Goal: Find contact information: Find contact information

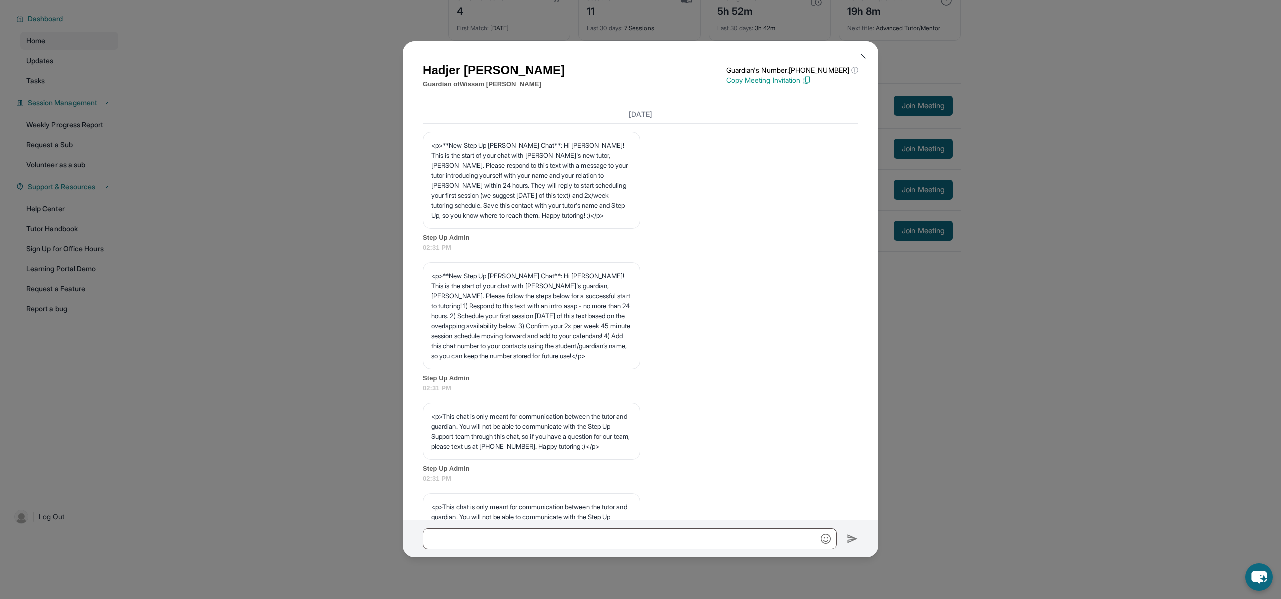
scroll to position [1115, 0]
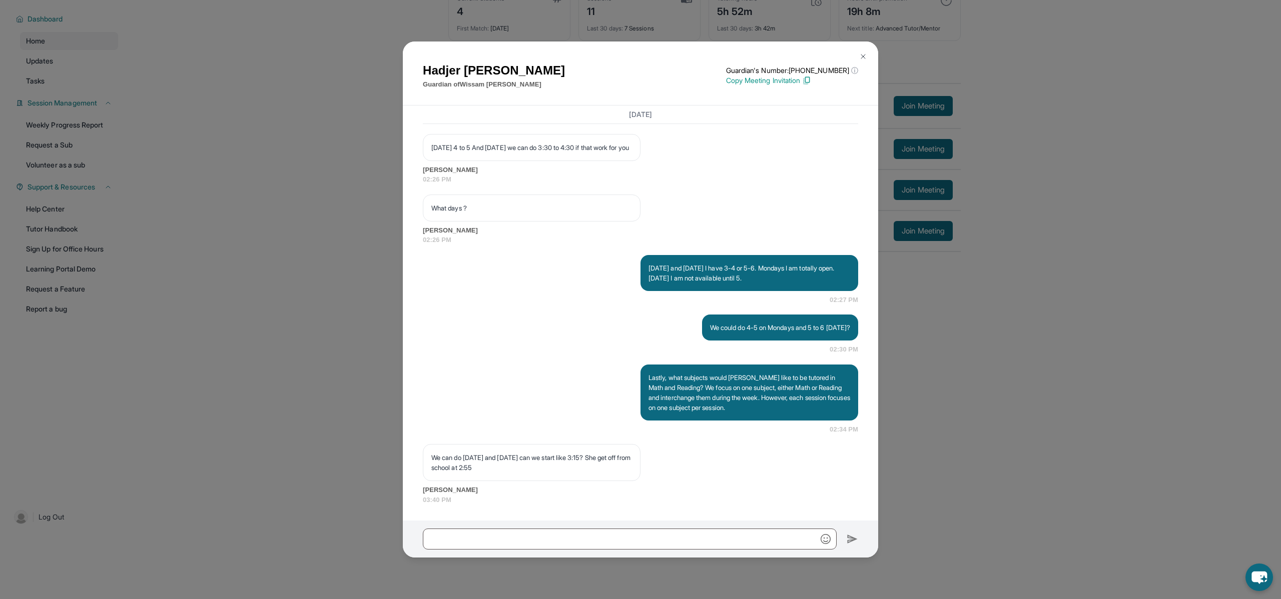
click at [498, 542] on input "text" at bounding box center [630, 539] width 414 height 21
type input "**********"
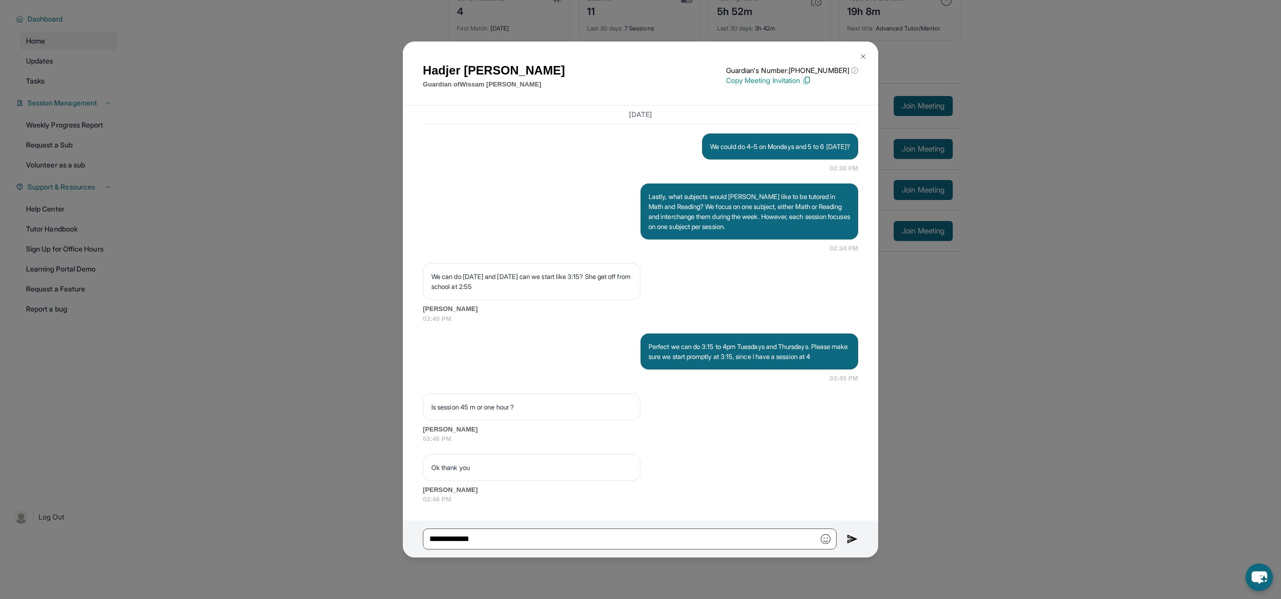
scroll to position [1296, 0]
type input "**********"
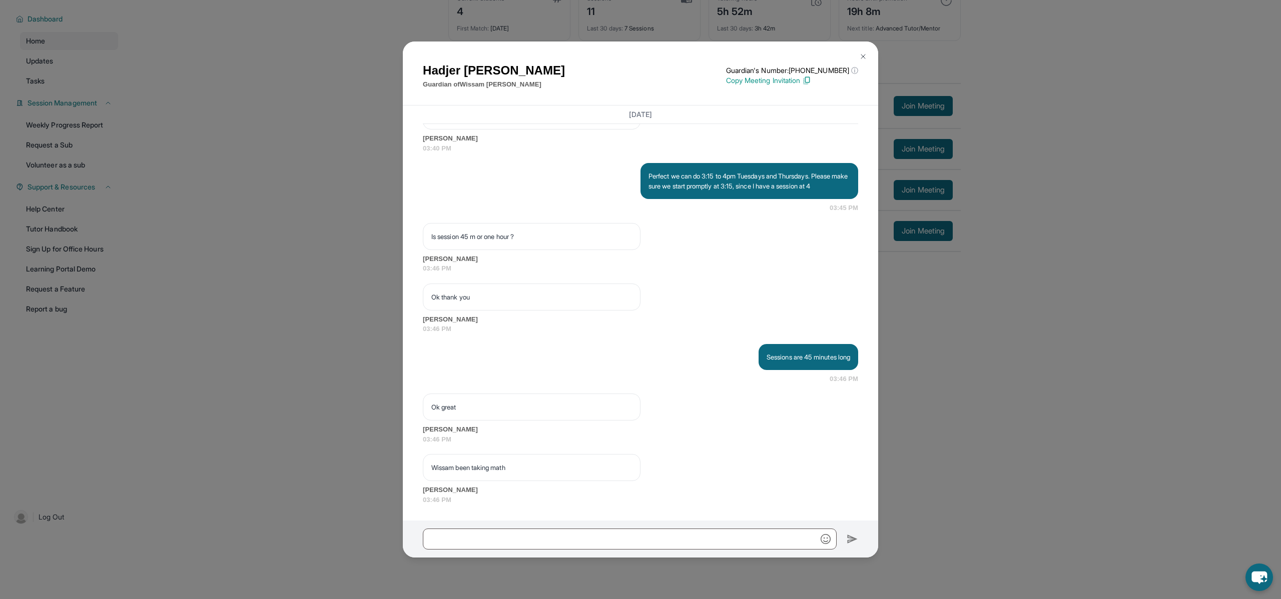
scroll to position [1467, 0]
type input "*"
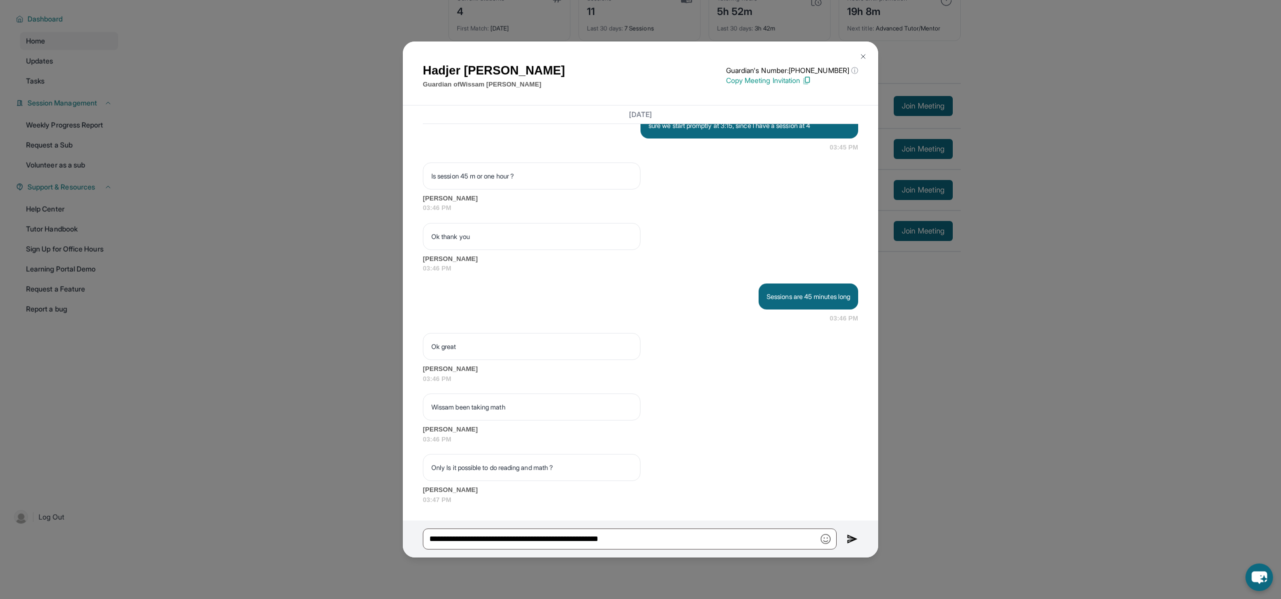
scroll to position [1527, 0]
type input "**********"
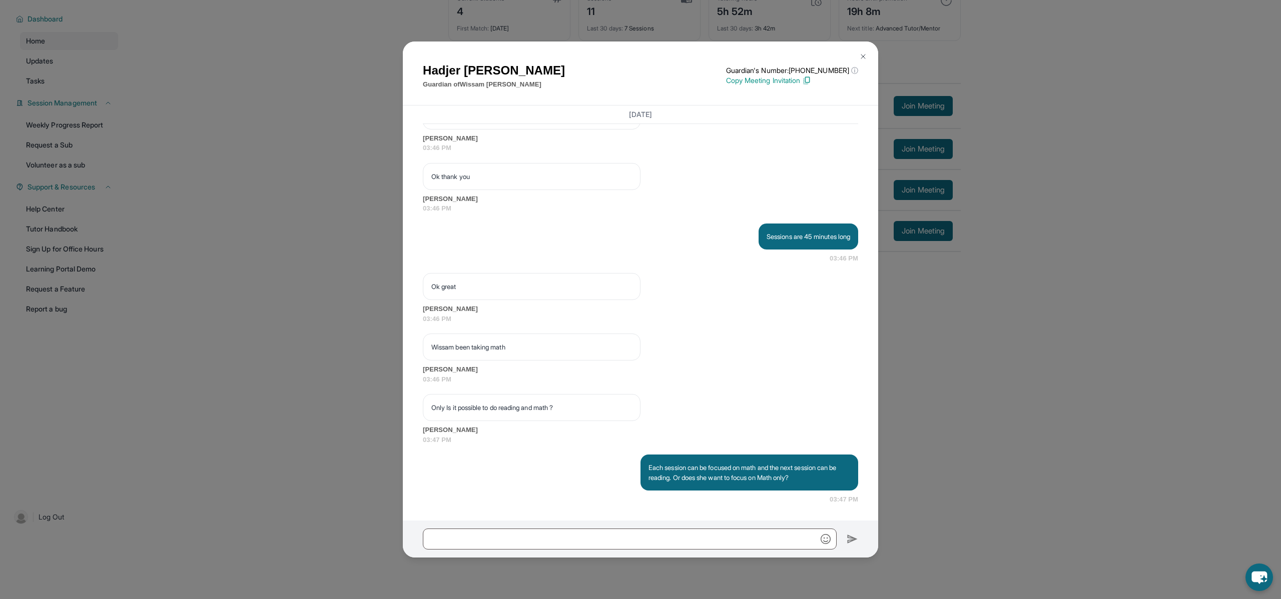
scroll to position [1587, 0]
type input "*"
type input "**********"
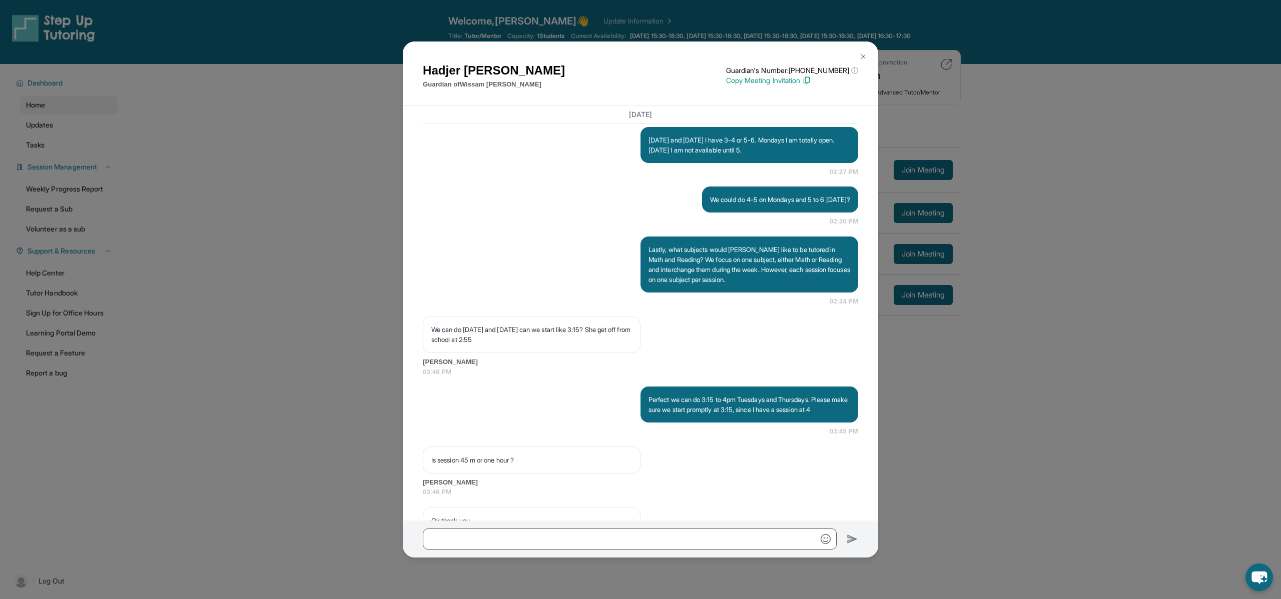
scroll to position [1201, 0]
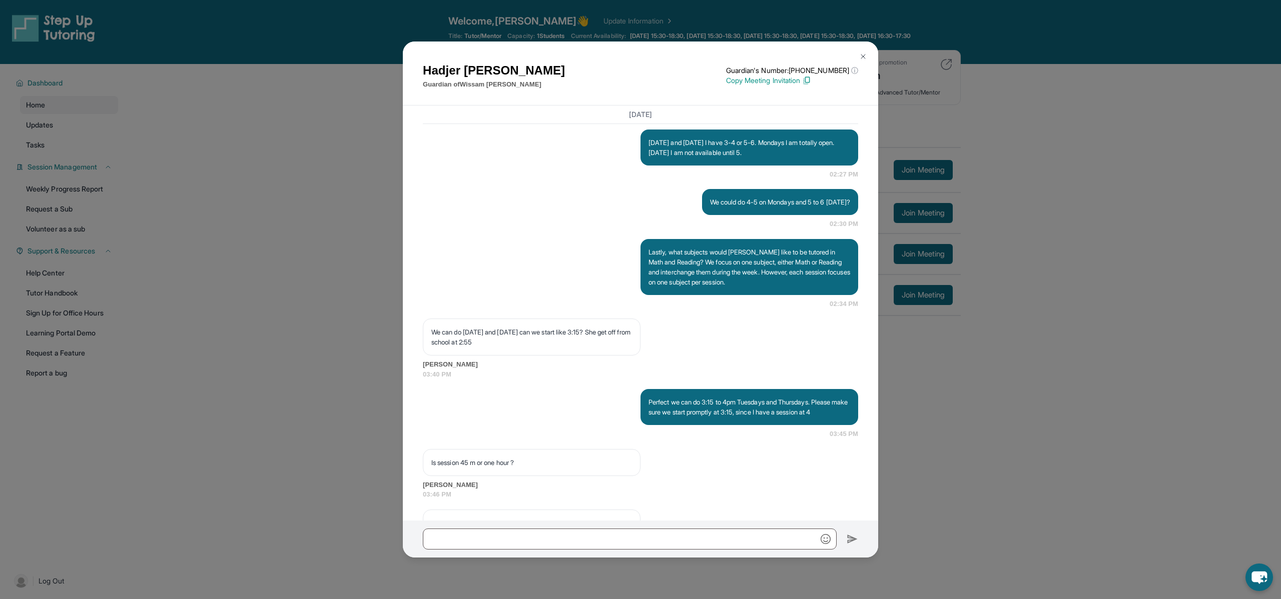
click at [862, 56] on img at bounding box center [863, 57] width 8 height 8
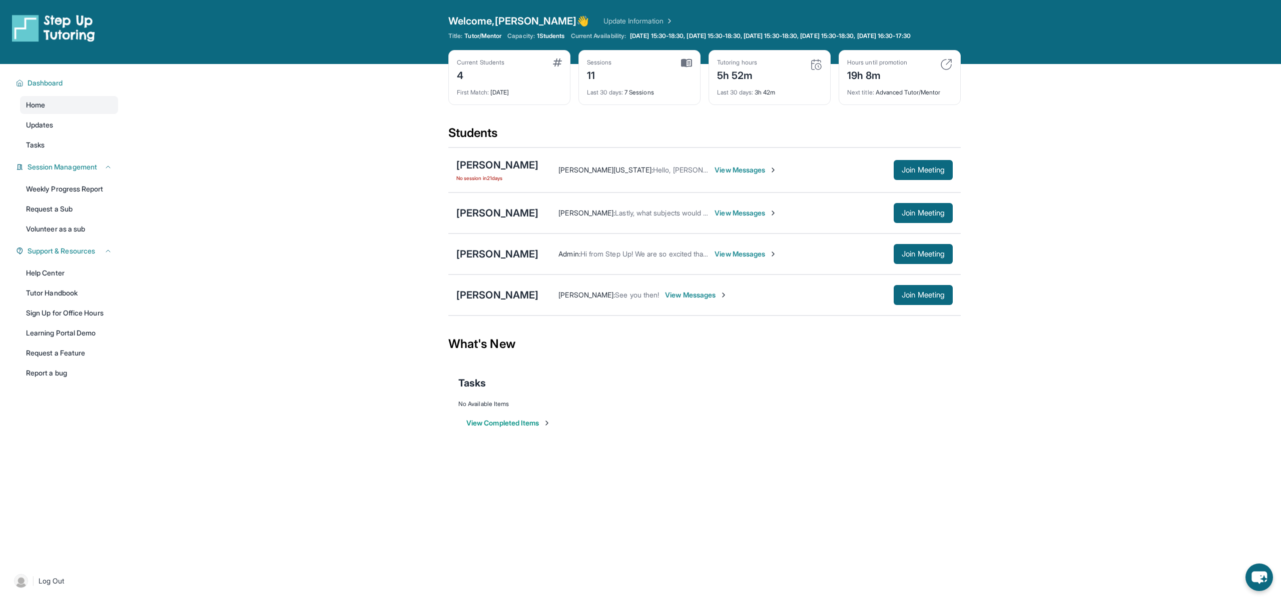
click at [692, 300] on span "View Messages" at bounding box center [696, 295] width 63 height 10
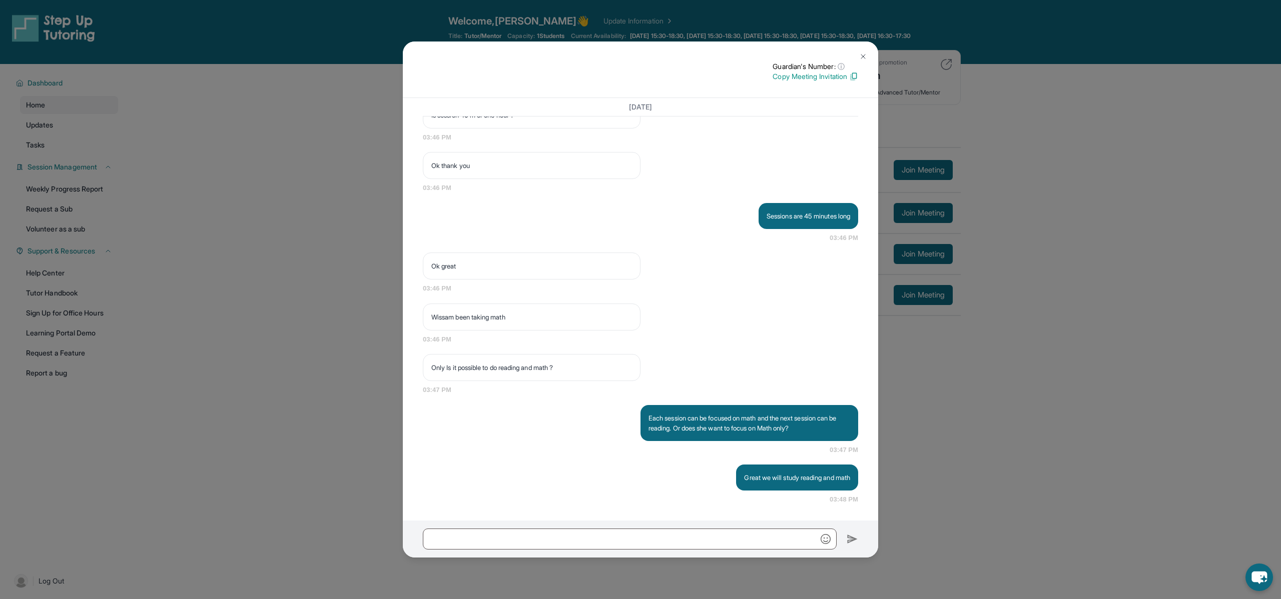
scroll to position [1531, 0]
click at [864, 56] on img at bounding box center [863, 57] width 8 height 8
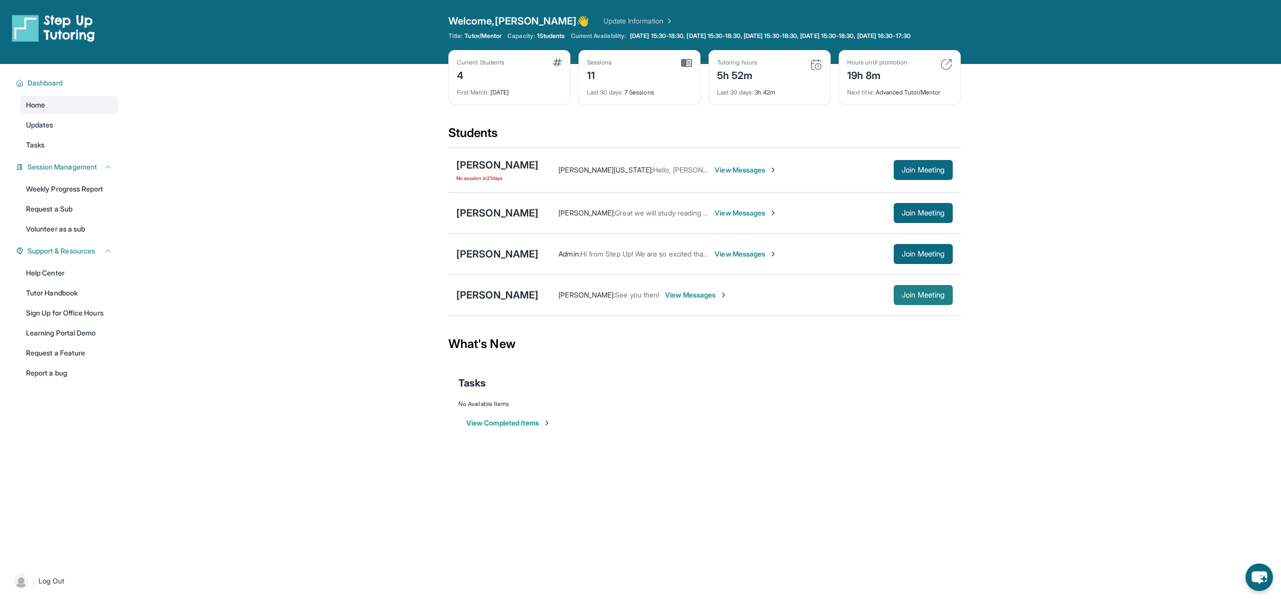
click at [923, 298] on span "Join Meeting" at bounding box center [922, 295] width 43 height 6
click at [475, 302] on div "[PERSON_NAME]" at bounding box center [497, 295] width 82 height 14
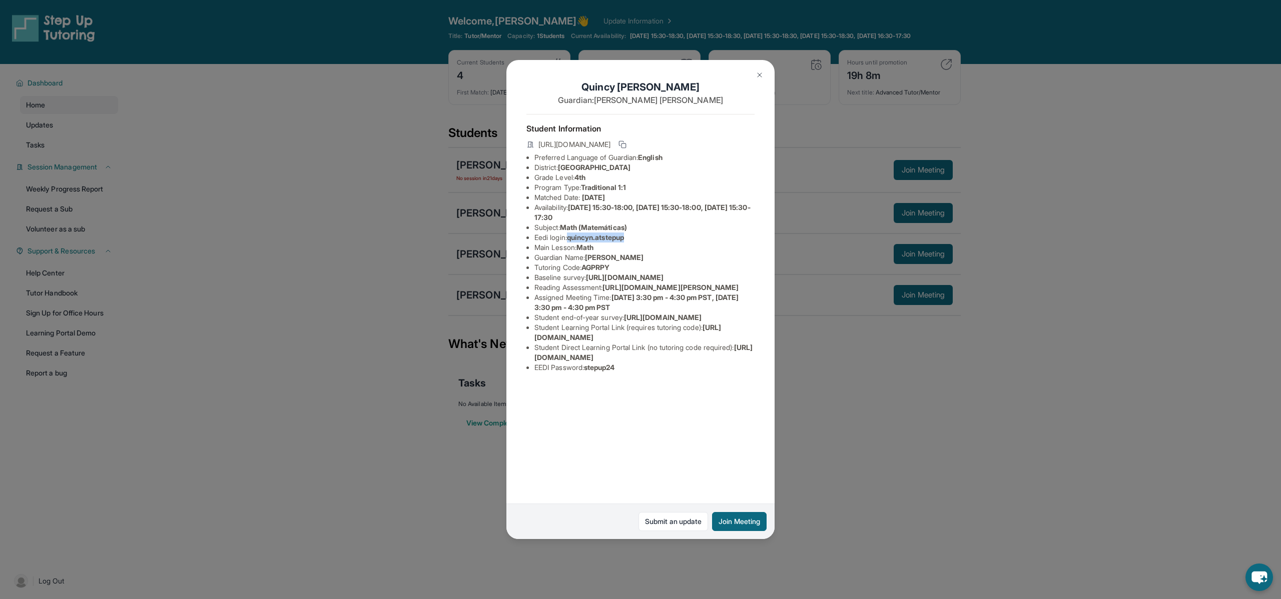
drag, startPoint x: 572, startPoint y: 238, endPoint x: 631, endPoint y: 240, distance: 58.6
click at [624, 240] on span "quincyn.atstepup" at bounding box center [595, 237] width 57 height 9
copy span "quincyn.atstepup"
click at [346, 140] on div "[PERSON_NAME] Guardian: [PERSON_NAME] Student Information [URL][DOMAIN_NAME] Pr…" at bounding box center [640, 299] width 1281 height 599
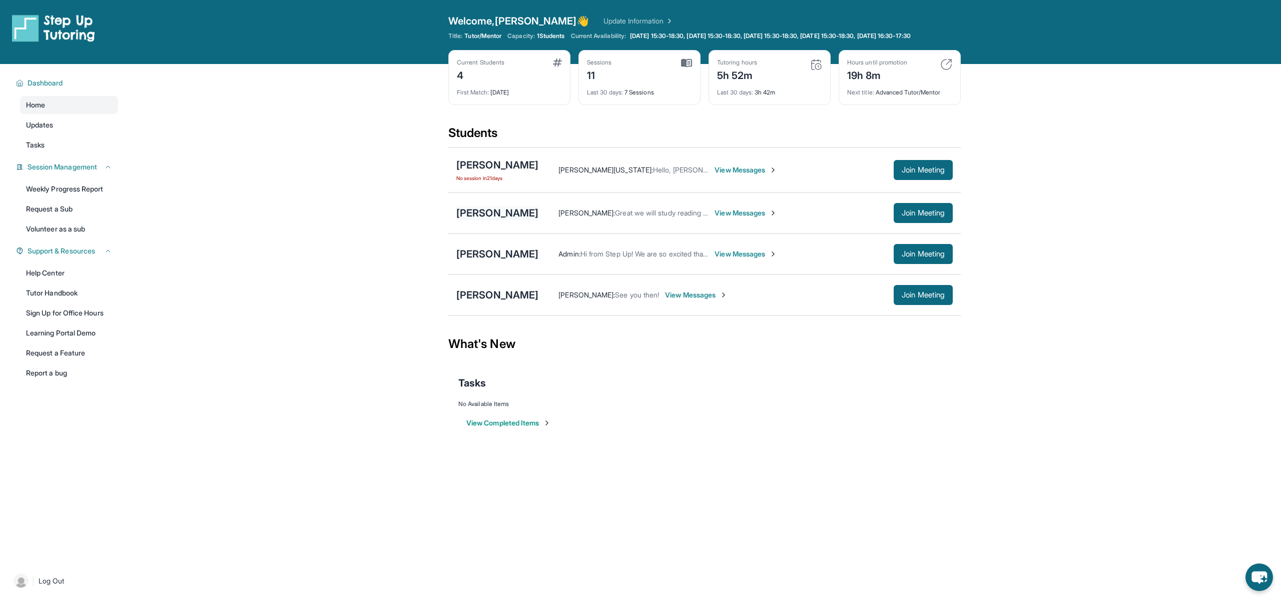
click at [467, 220] on div "[PERSON_NAME]" at bounding box center [497, 213] width 82 height 14
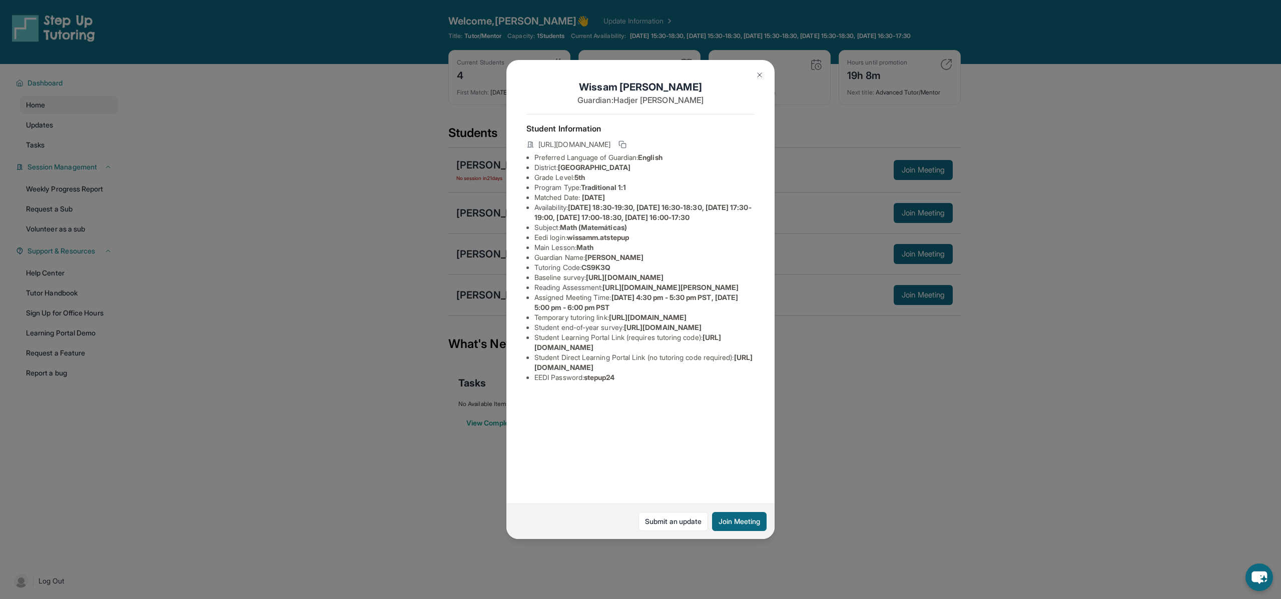
click at [468, 306] on div "[PERSON_NAME] Guardian: [PERSON_NAME] Student Information [URL][DOMAIN_NAME] Pr…" at bounding box center [640, 299] width 1281 height 599
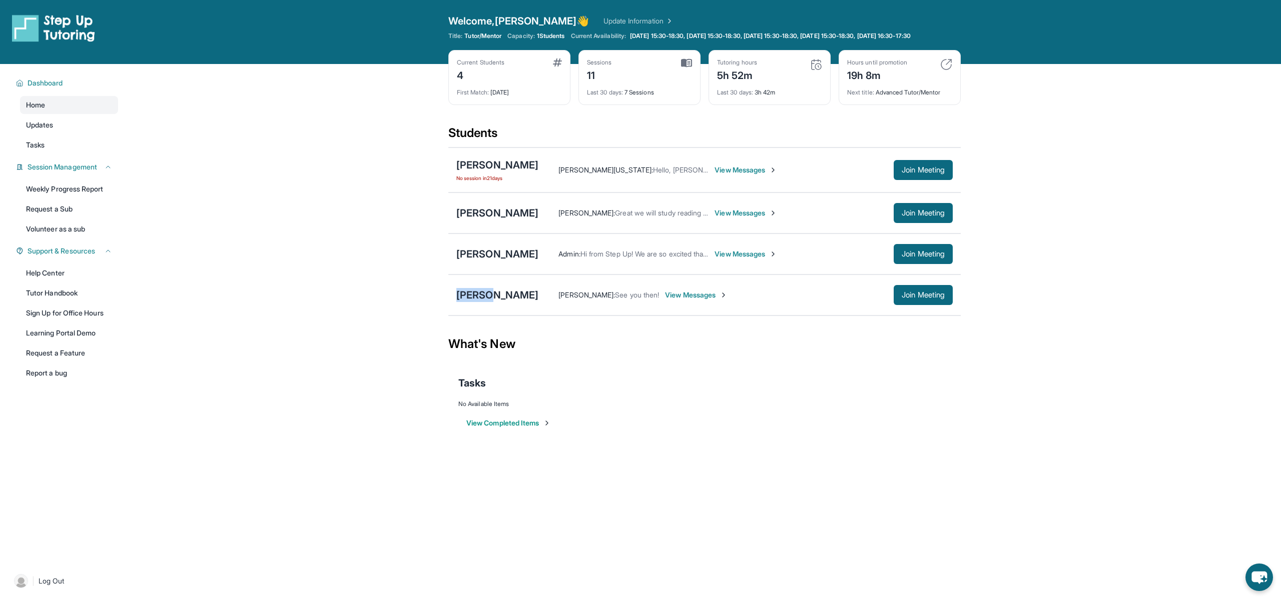
click at [468, 302] on div "[PERSON_NAME]" at bounding box center [497, 295] width 82 height 14
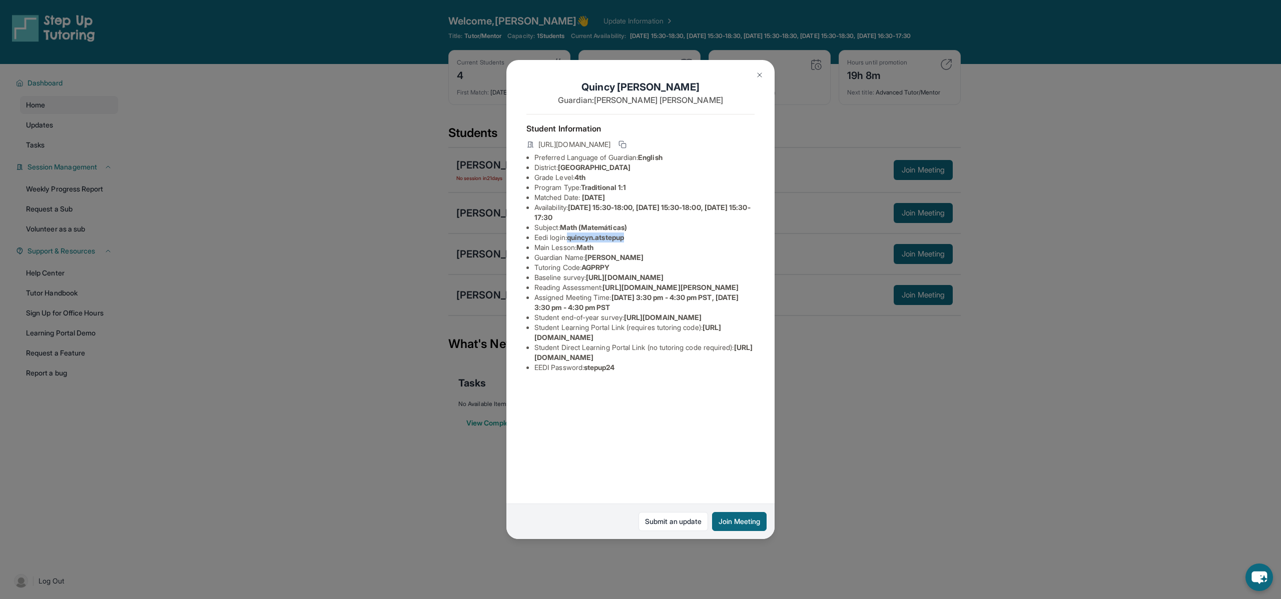
drag, startPoint x: 572, startPoint y: 239, endPoint x: 643, endPoint y: 239, distance: 71.0
click at [643, 239] on li "Eedi login : [PERSON_NAME].atstepup" at bounding box center [644, 238] width 220 height 10
copy span "quincyn.atstepup"
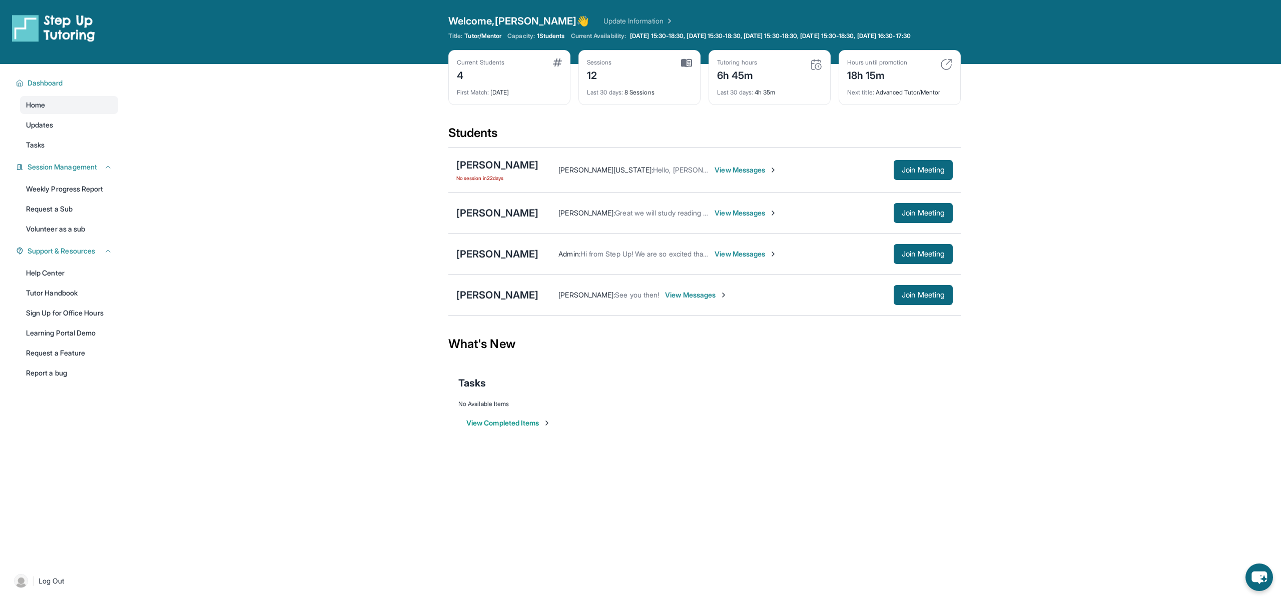
click at [747, 218] on span "View Messages" at bounding box center [745, 213] width 63 height 10
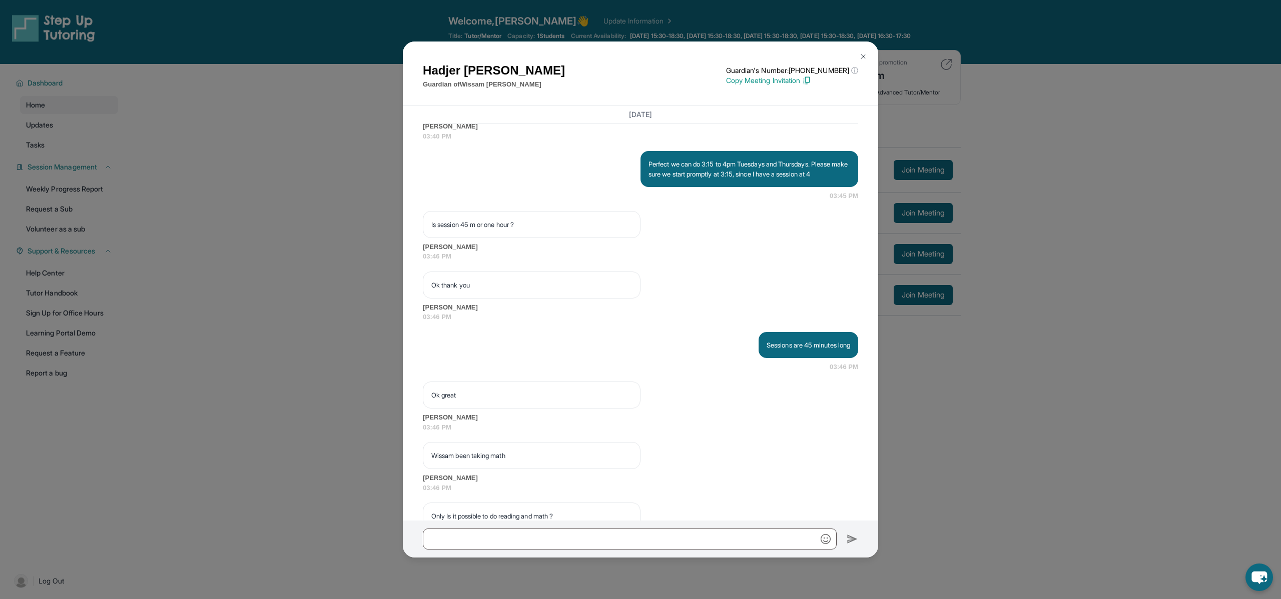
scroll to position [1637, 0]
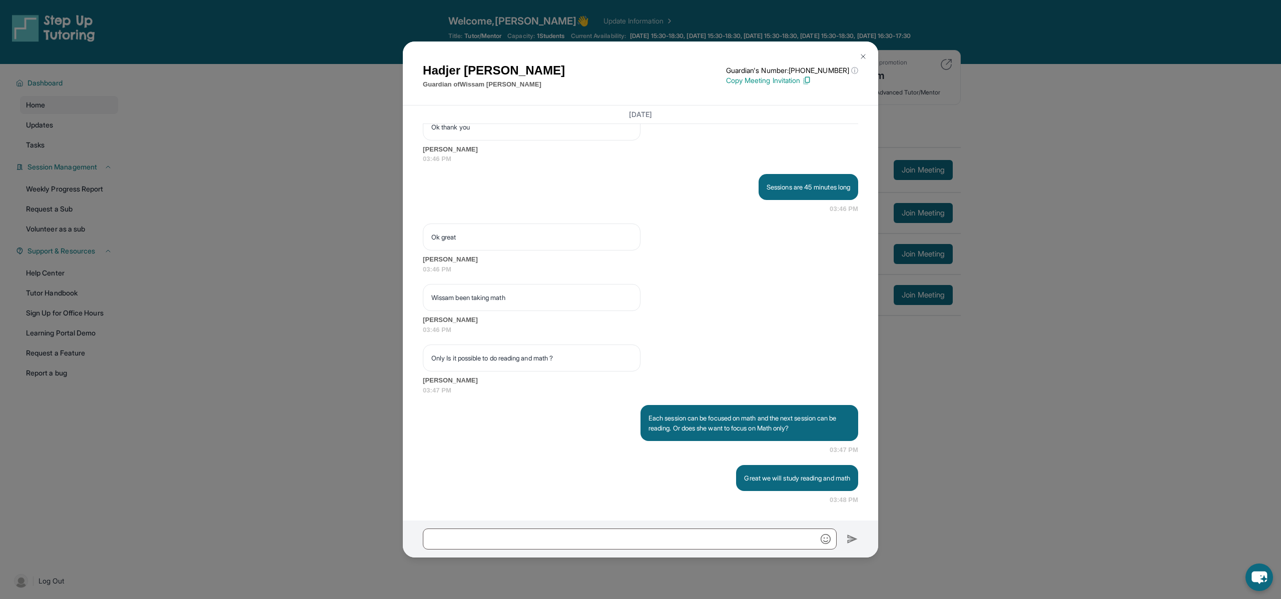
click at [863, 58] on img at bounding box center [863, 57] width 8 height 8
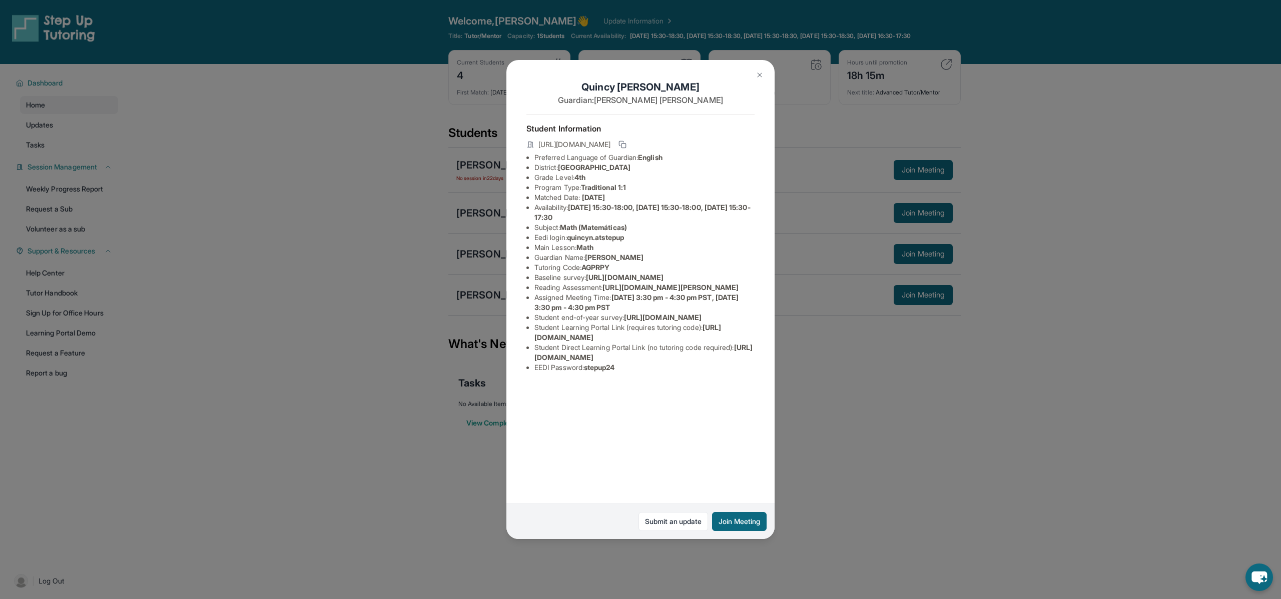
click at [759, 76] on img at bounding box center [759, 75] width 8 height 8
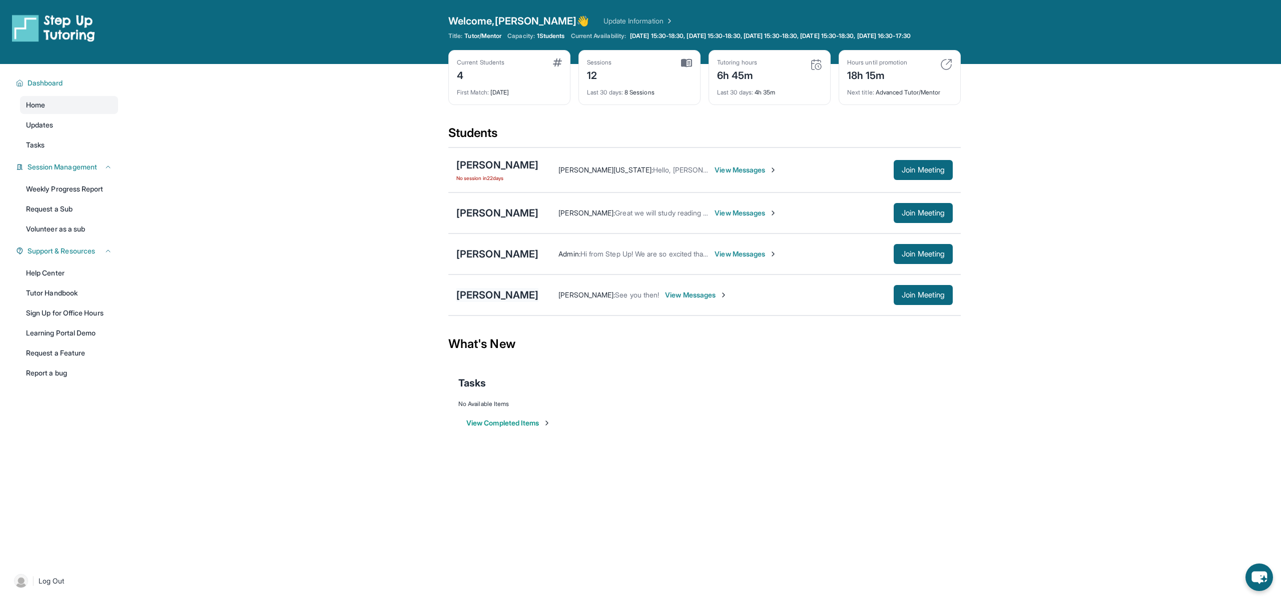
click at [494, 302] on div "[PERSON_NAME]" at bounding box center [497, 295] width 82 height 14
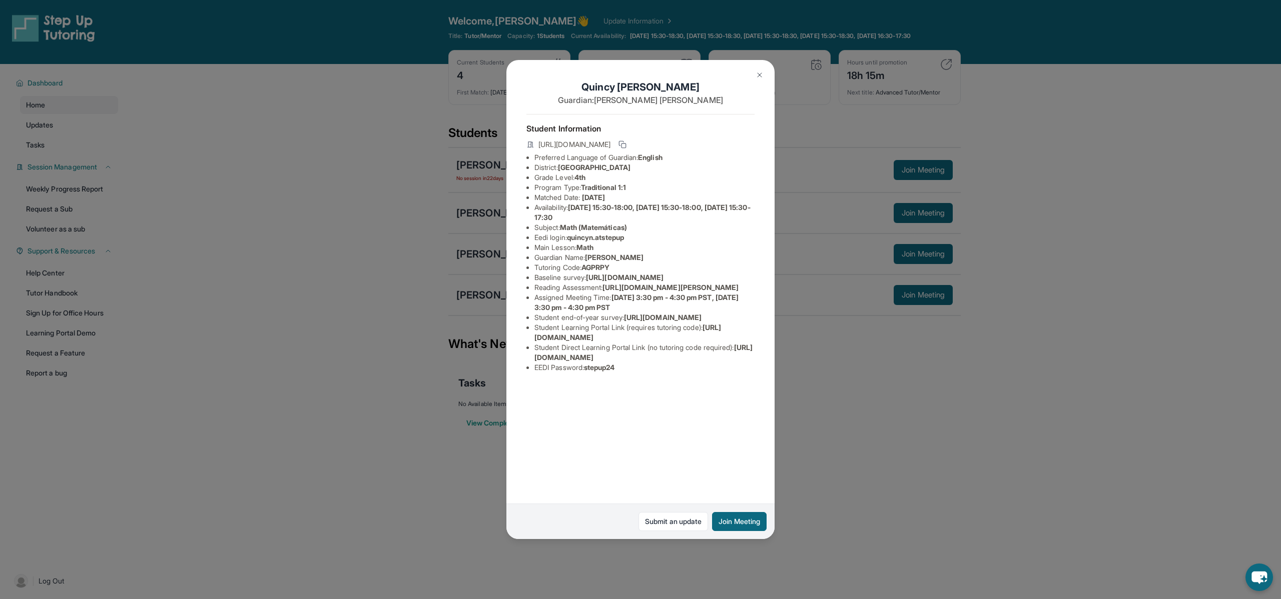
click at [759, 76] on img at bounding box center [759, 75] width 8 height 8
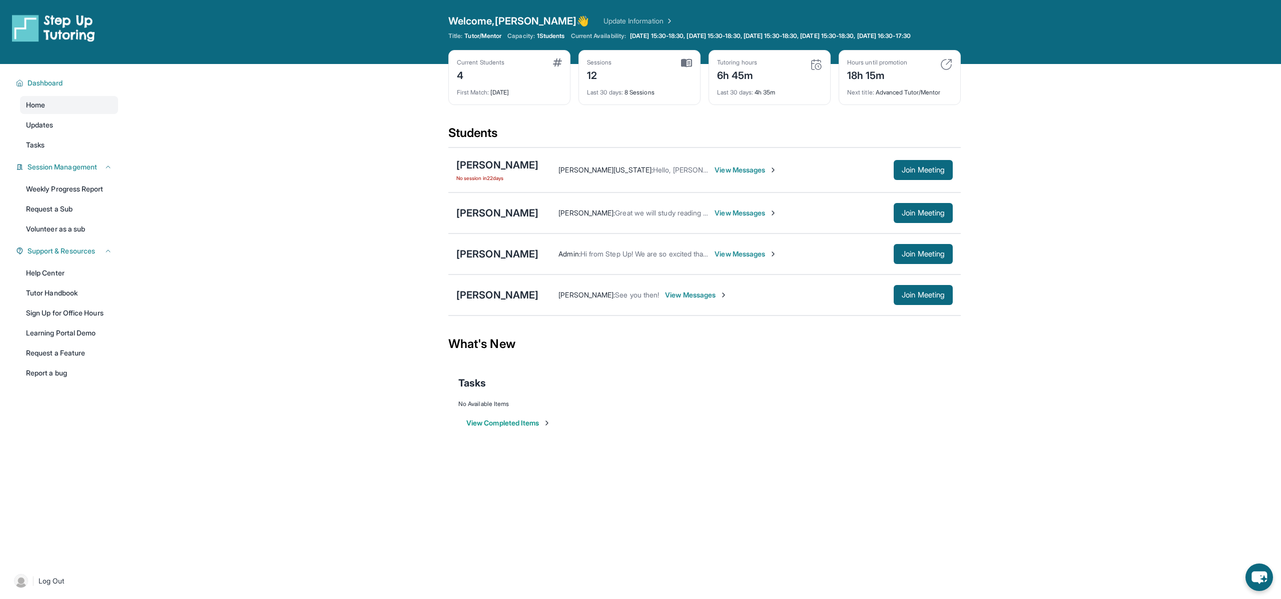
click at [757, 218] on span "View Messages" at bounding box center [745, 213] width 63 height 10
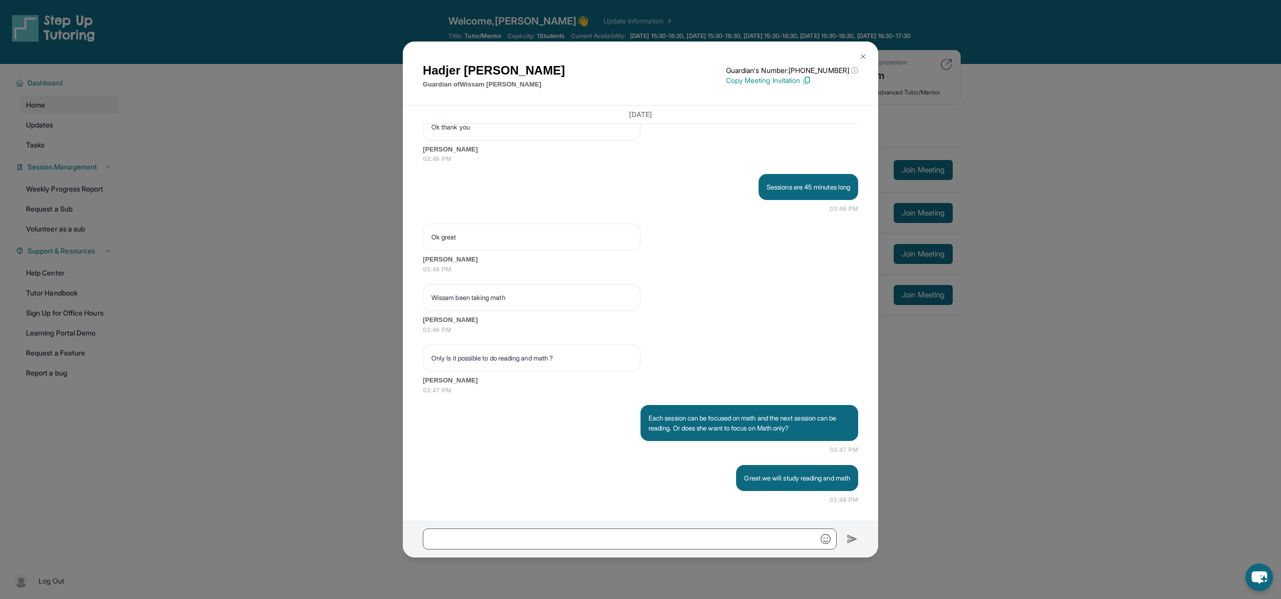
scroll to position [1637, 0]
click at [863, 58] on img at bounding box center [863, 57] width 8 height 8
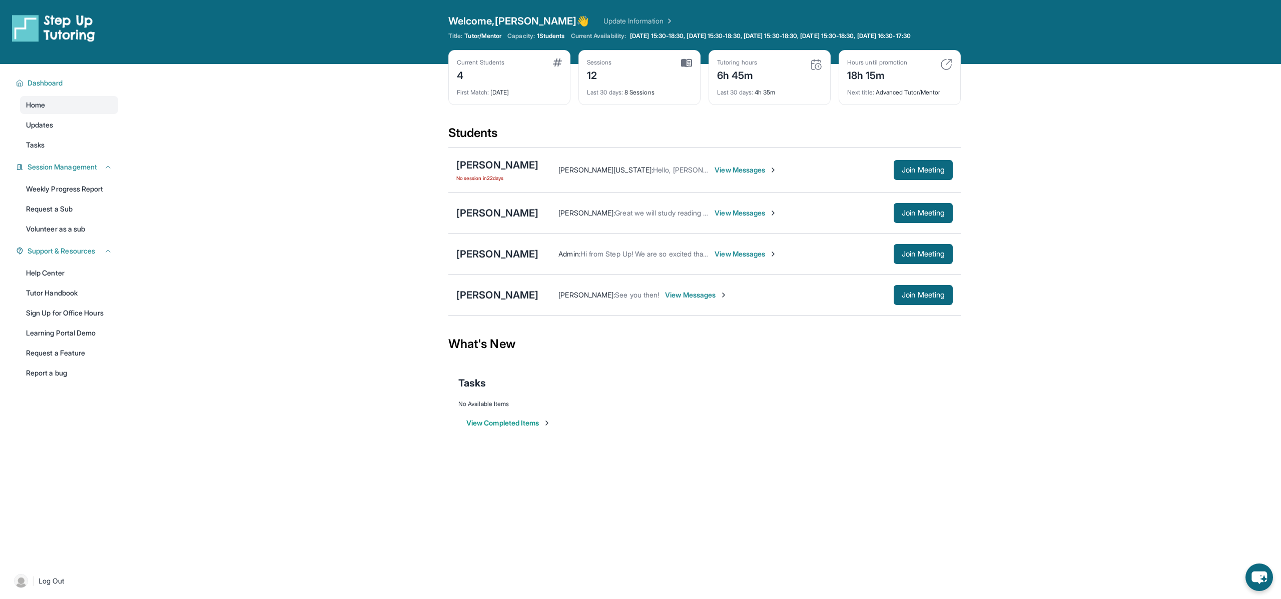
scroll to position [72, 0]
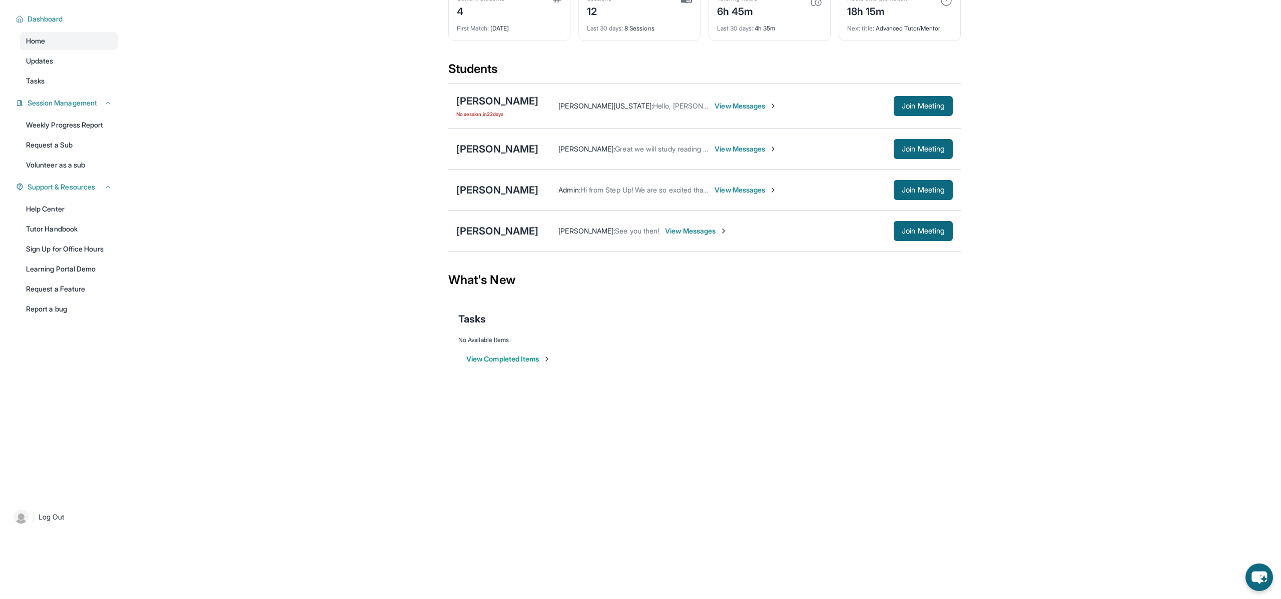
click at [505, 357] on button "View Completed Items" at bounding box center [508, 359] width 85 height 10
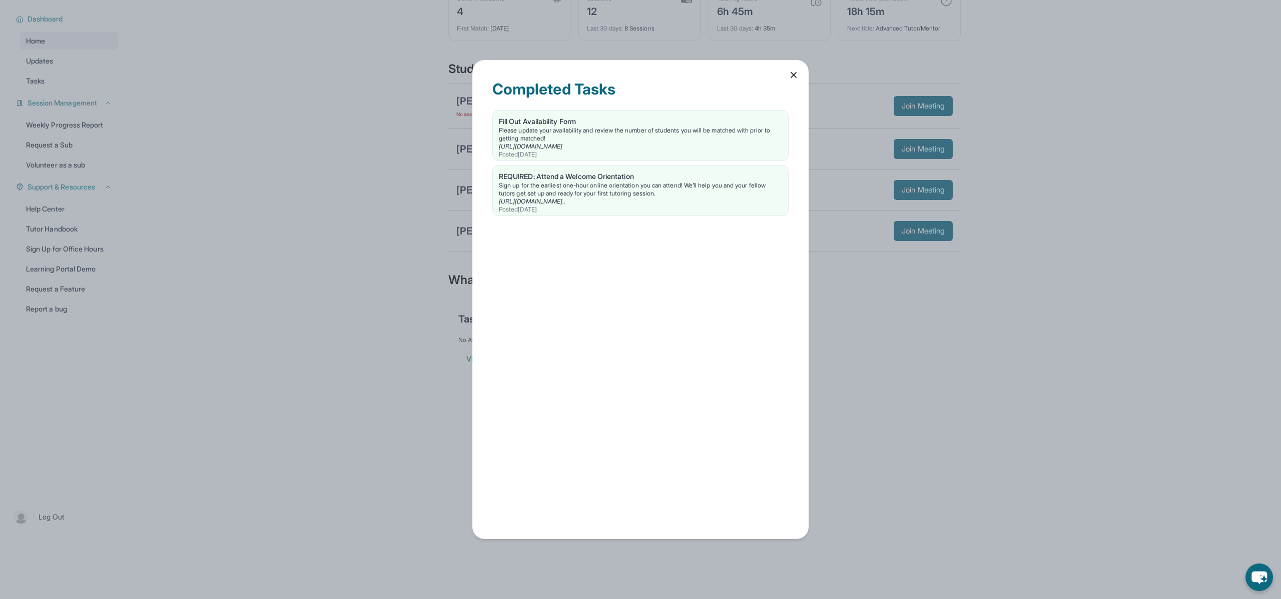
click at [794, 75] on icon at bounding box center [793, 75] width 10 height 10
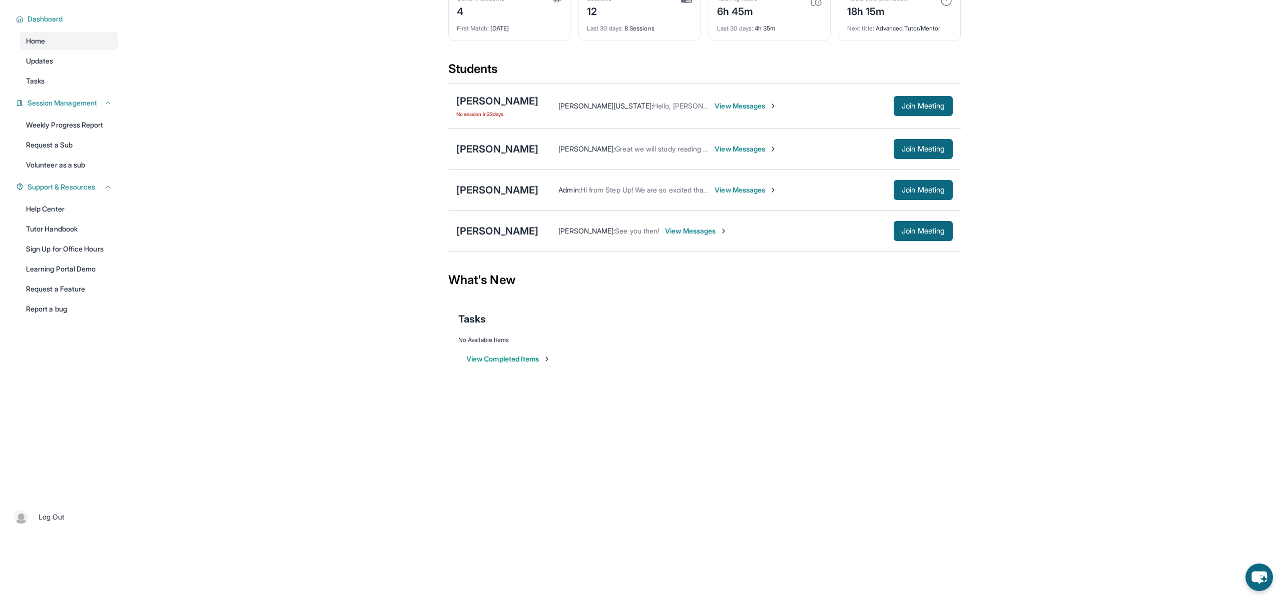
scroll to position [0, 0]
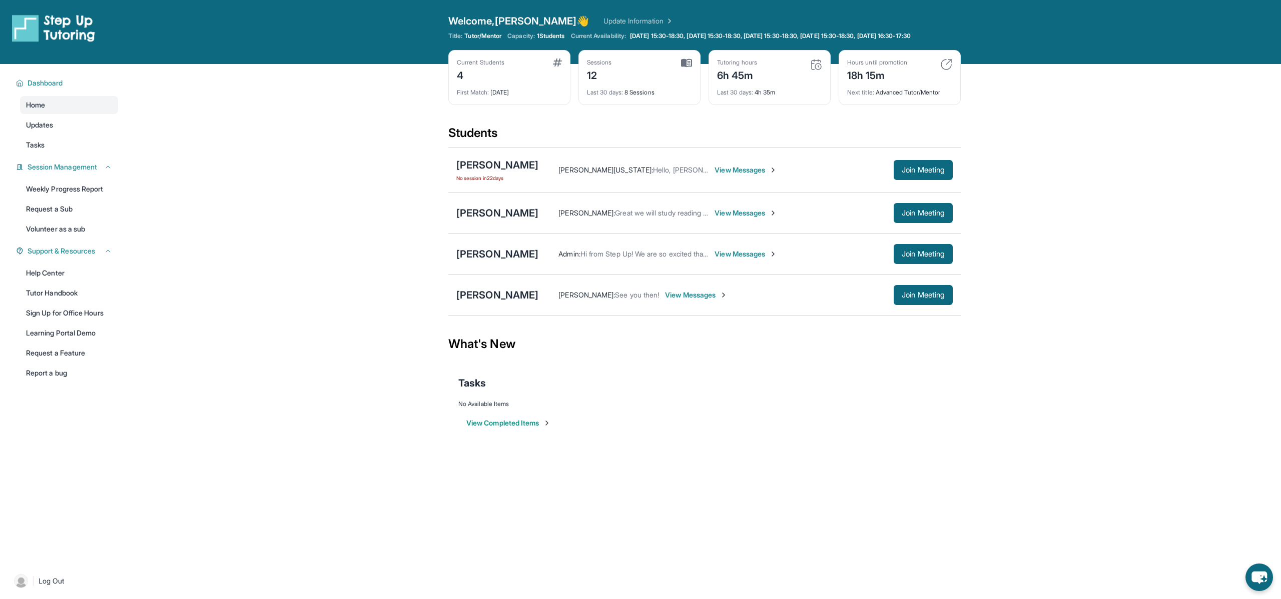
click at [815, 71] on img at bounding box center [816, 65] width 12 height 12
